Goal: Navigation & Orientation: Find specific page/section

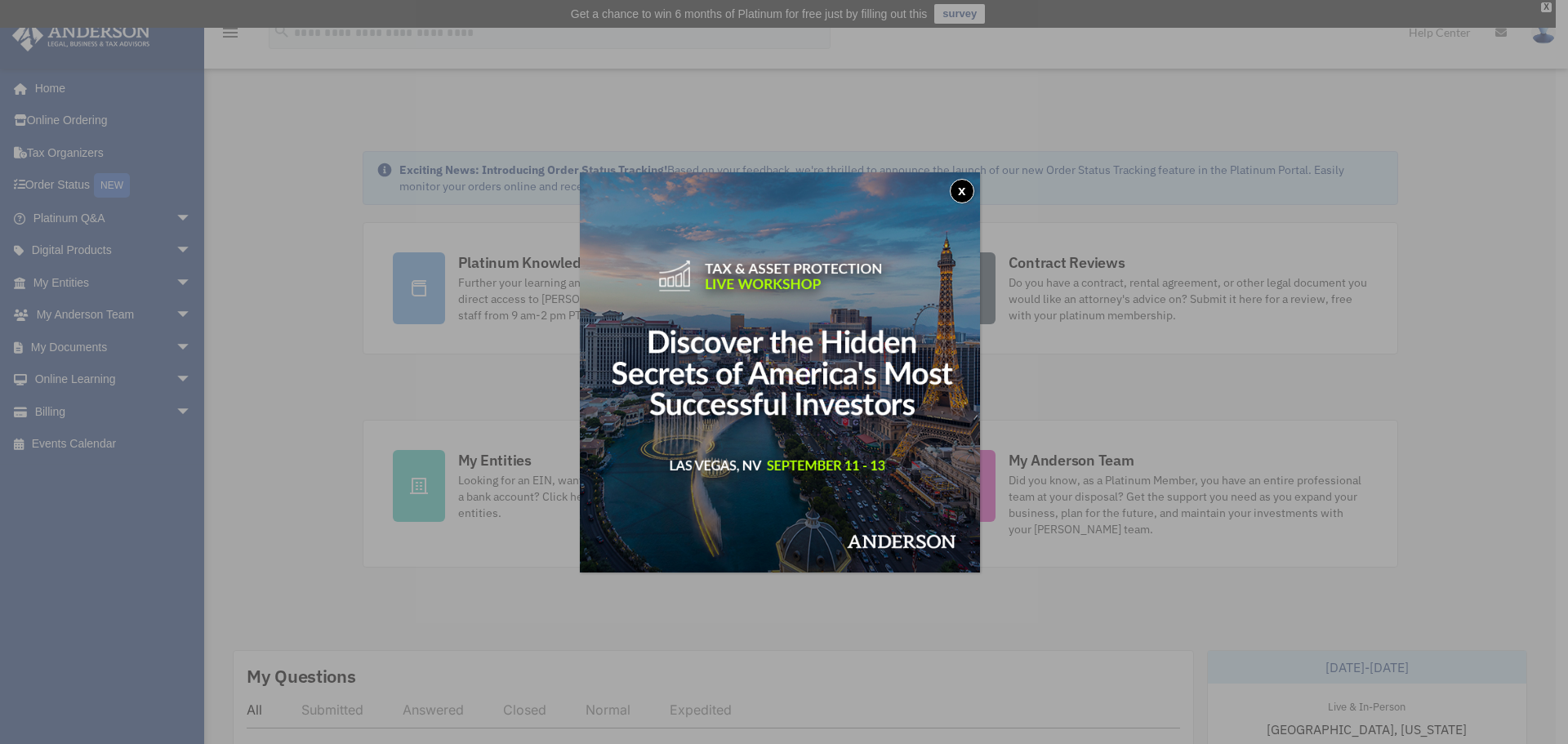
click at [971, 189] on button "x" at bounding box center [961, 191] width 25 height 25
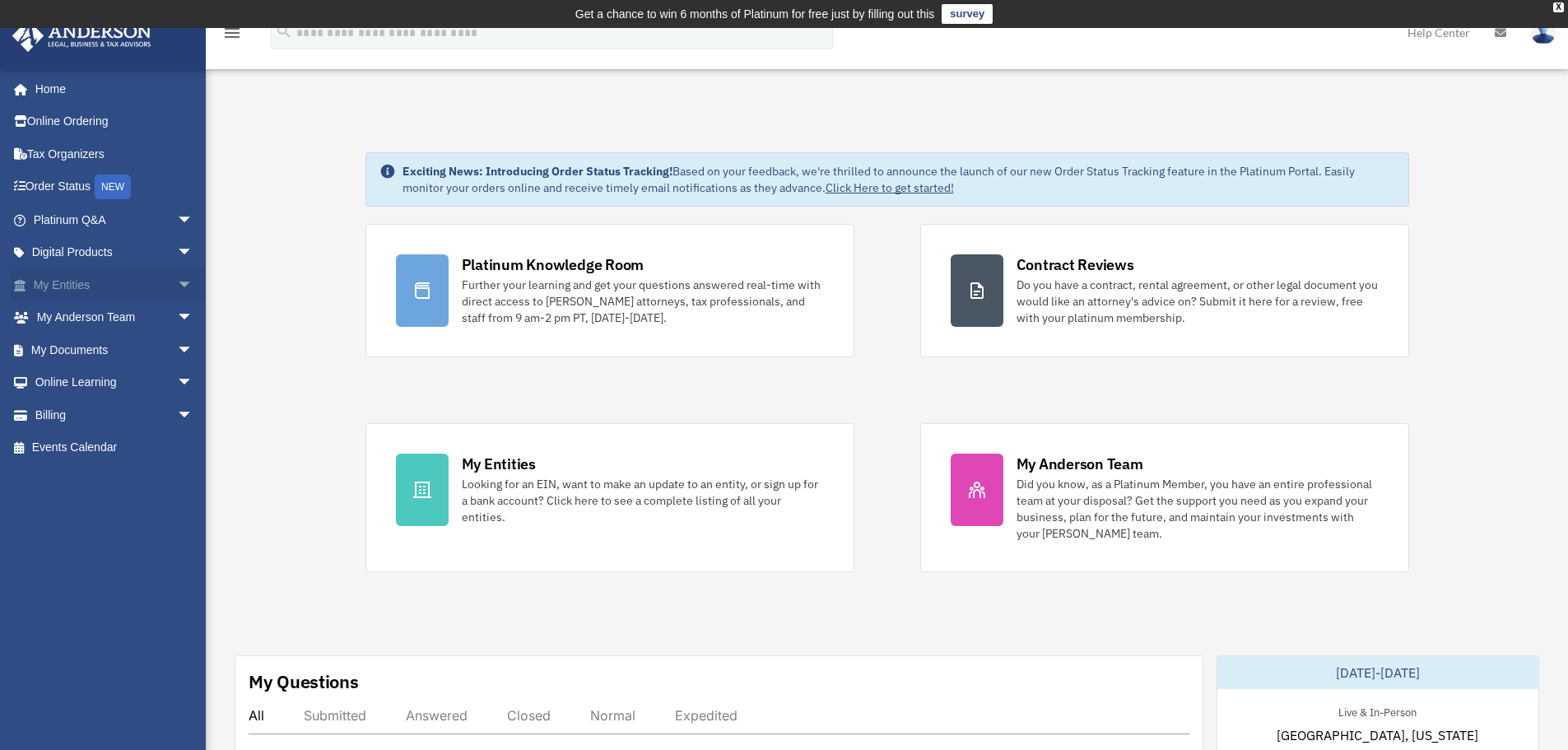
click at [52, 282] on link "My Entities arrow_drop_down" at bounding box center [114, 284] width 207 height 33
click at [177, 284] on span "arrow_drop_down" at bounding box center [193, 284] width 33 height 34
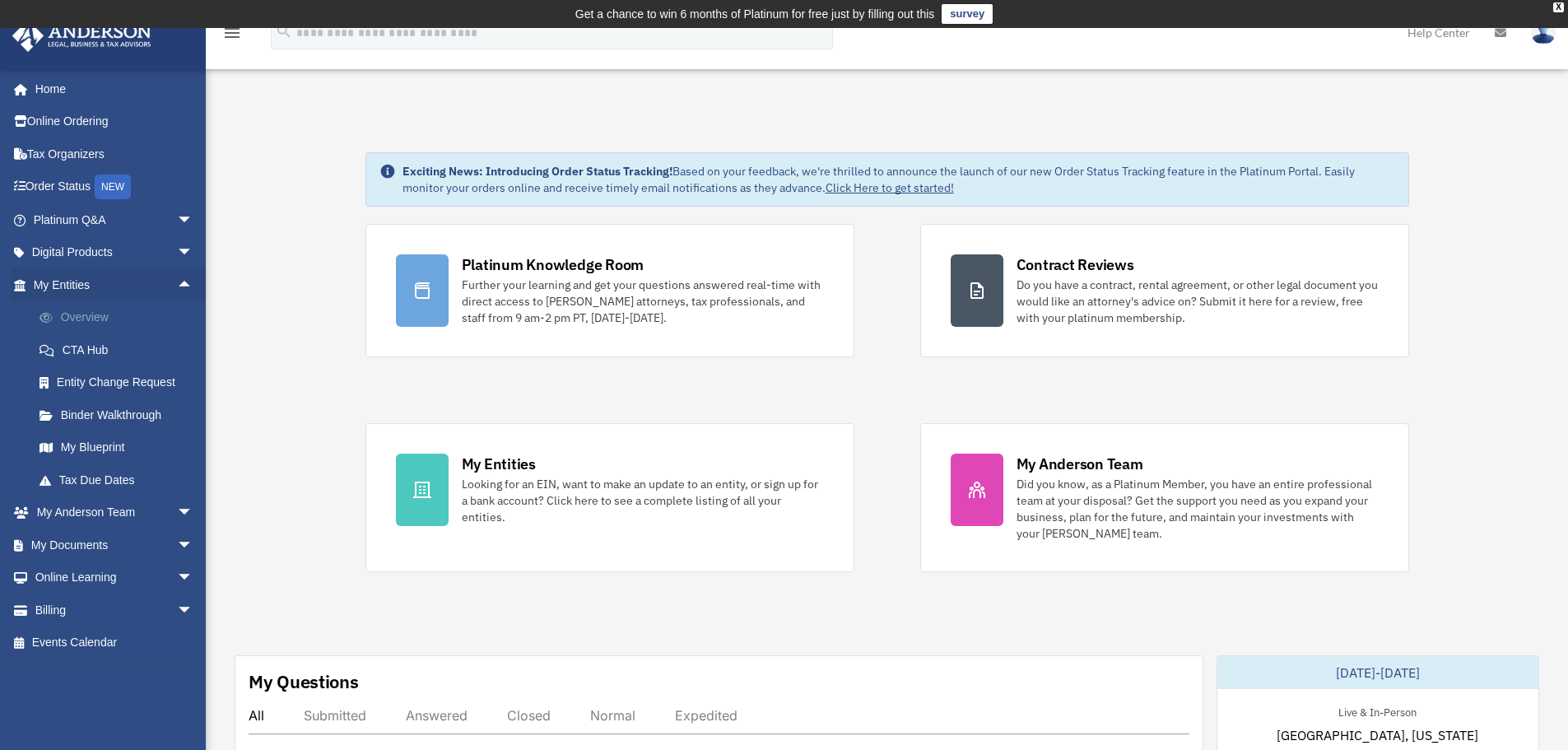
click at [111, 314] on link "Overview" at bounding box center [120, 318] width 195 height 33
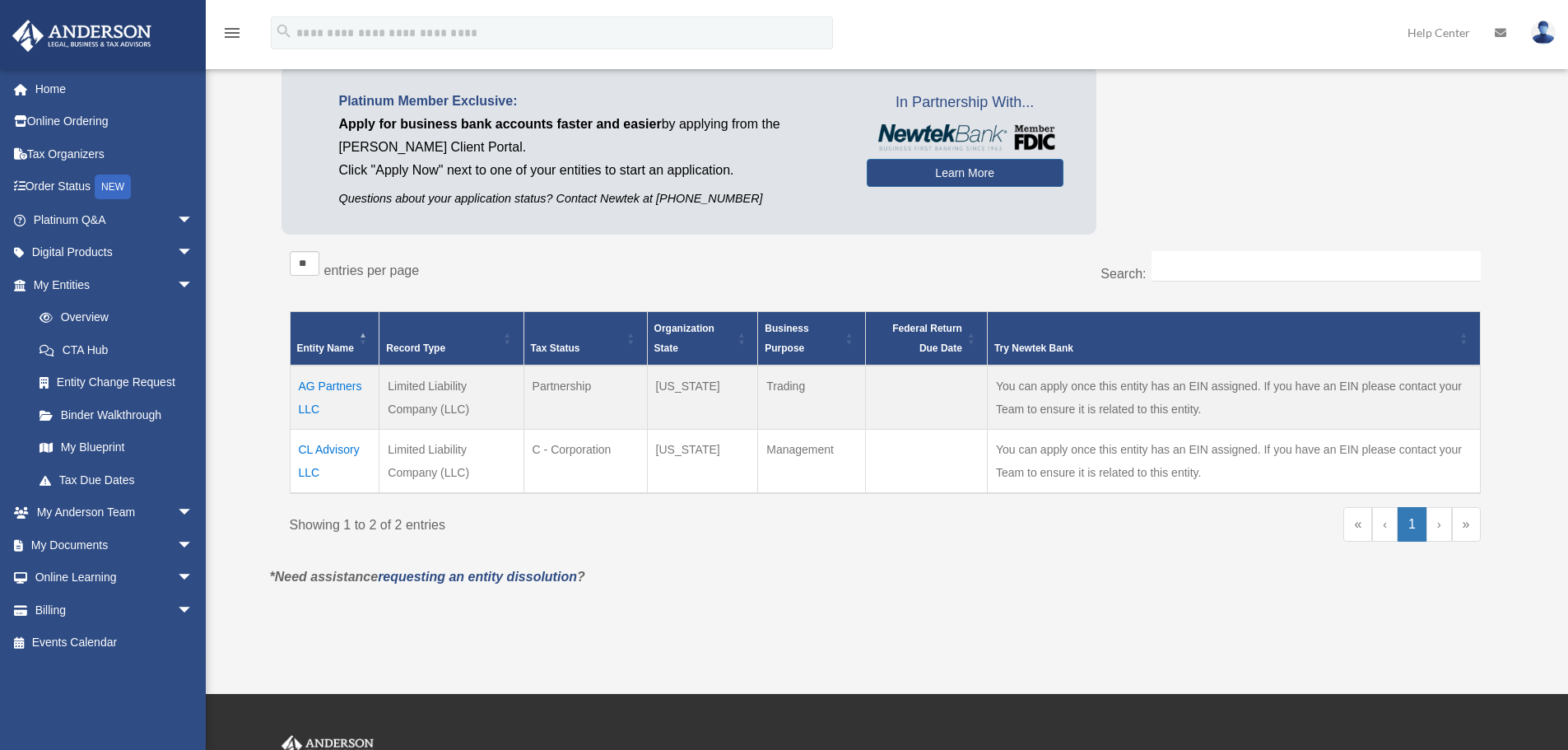
scroll to position [165, 0]
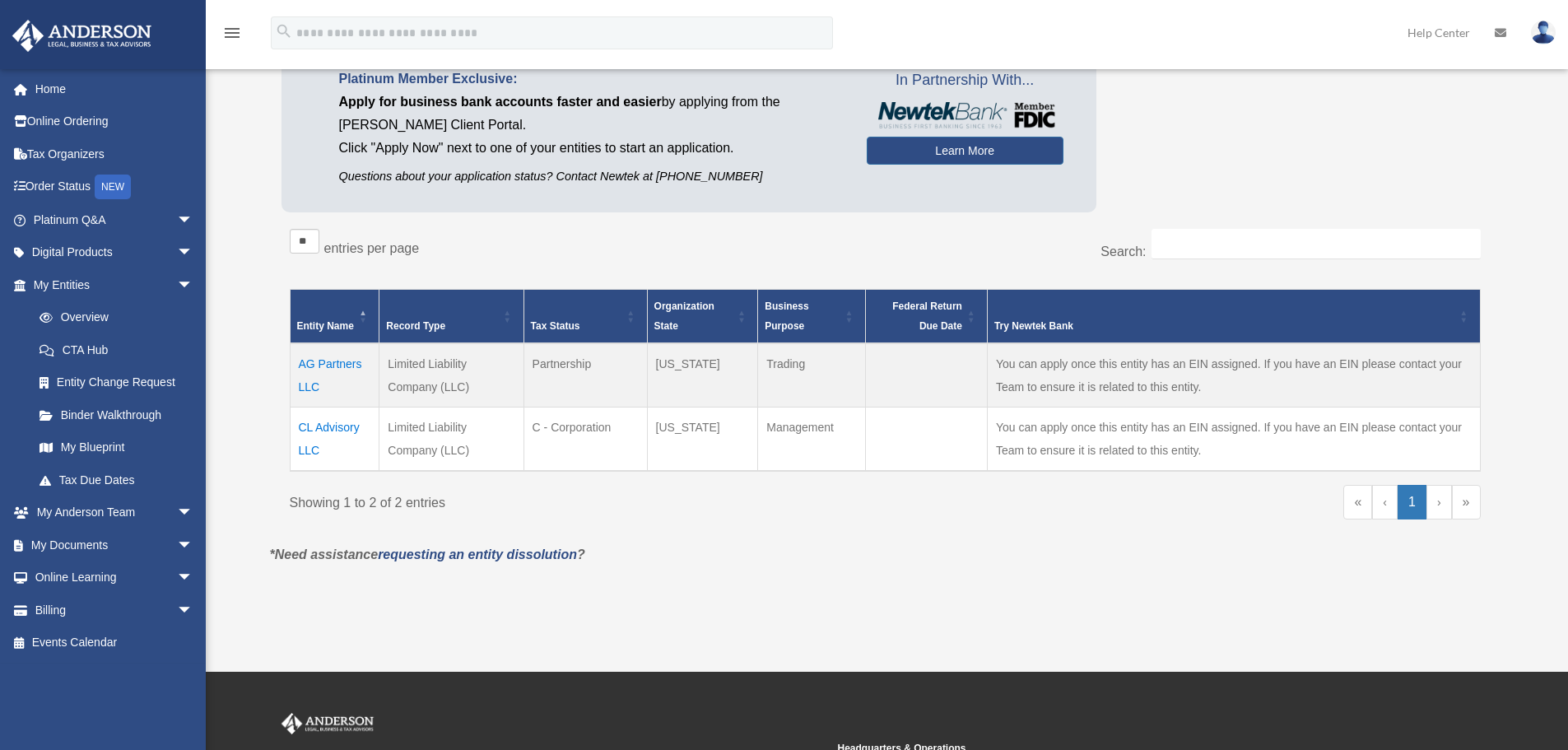
click at [324, 367] on td "AG Partners LLC" at bounding box center [334, 375] width 89 height 64
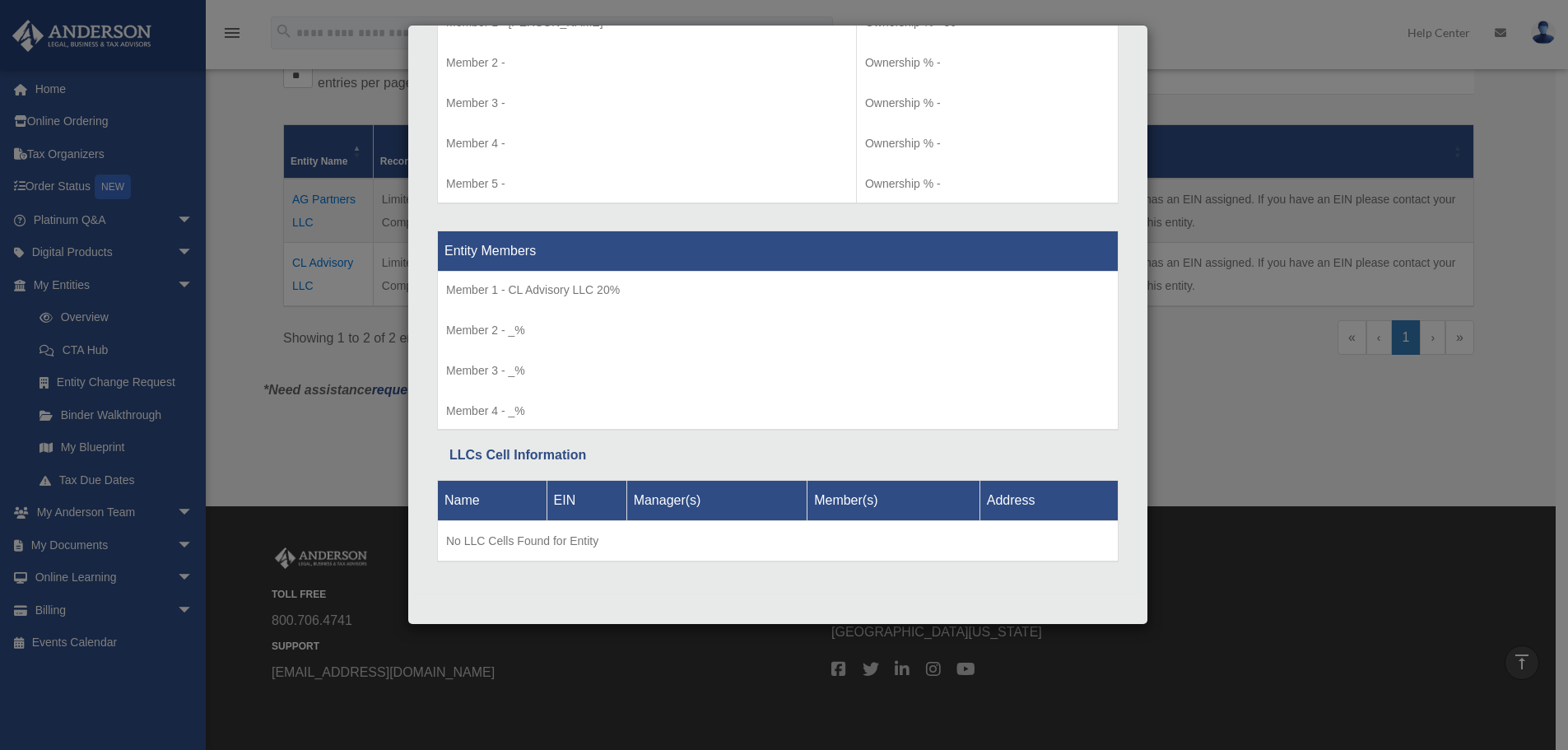
scroll to position [1805, 0]
click at [1233, 397] on div "Details × Articles Sent Organizational Date" at bounding box center [784, 375] width 1568 height 750
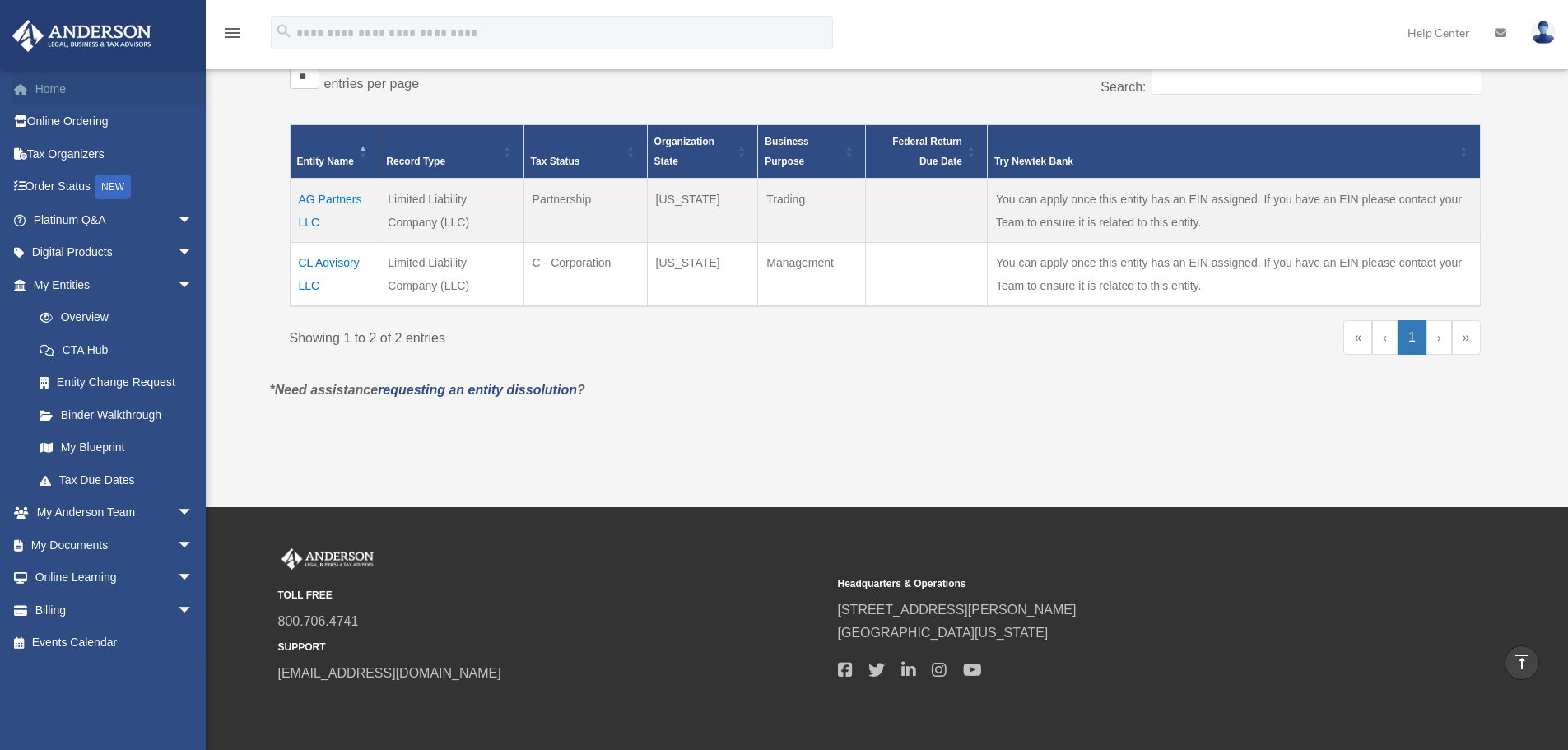
click at [38, 95] on link "Home" at bounding box center [114, 88] width 207 height 33
